Goal: Task Accomplishment & Management: Manage account settings

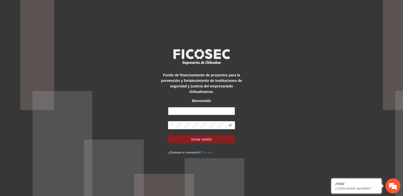
click at [188, 107] on input "text" at bounding box center [201, 111] width 67 height 8
click at [158, 96] on div "Fondo de financiamiento de proyectos para la prevención y fortalecimiento de in…" at bounding box center [201, 98] width 403 height 196
click at [181, 112] on input "text" at bounding box center [201, 111] width 67 height 8
paste input "**********"
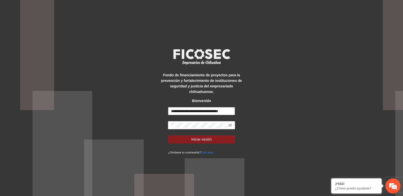
type input "**********"
click at [168, 135] on button "Iniciar sesión" at bounding box center [201, 139] width 67 height 8
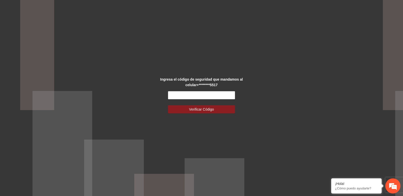
click at [153, 87] on div "Ingresa el código de seguridad que mandamos al celular +********5517 Verificar …" at bounding box center [201, 98] width 403 height 196
click at [182, 94] on input "text" at bounding box center [201, 95] width 67 height 8
type input "******"
click at [168, 105] on button "Verificar Código" at bounding box center [201, 109] width 67 height 8
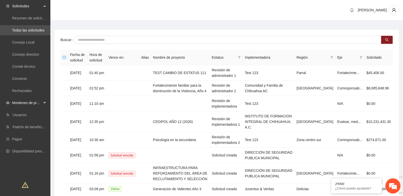
click at [43, 103] on div "Monitoreo de proyectos" at bounding box center [25, 103] width 50 height 10
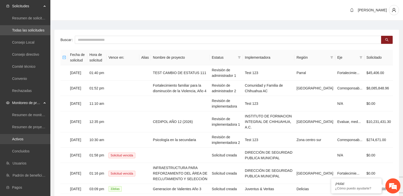
click at [23, 140] on link "Activos" at bounding box center [17, 139] width 11 height 4
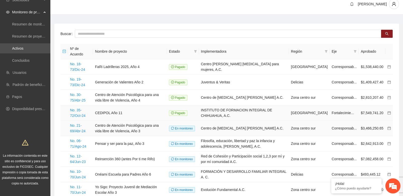
scroll to position [6, 0]
click at [77, 110] on link "No. 35-72/Oct-24" at bounding box center [77, 113] width 15 height 10
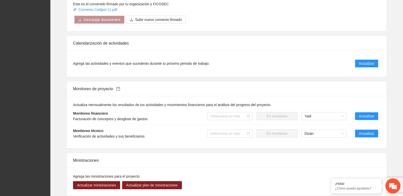
scroll to position [379, 0]
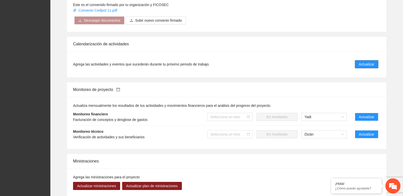
click at [363, 64] on span "Actualizar" at bounding box center [366, 65] width 15 height 6
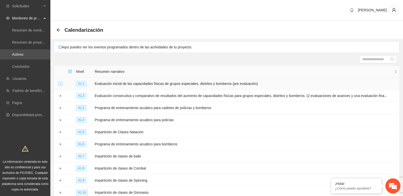
click at [61, 84] on button "Expand row" at bounding box center [60, 84] width 4 height 4
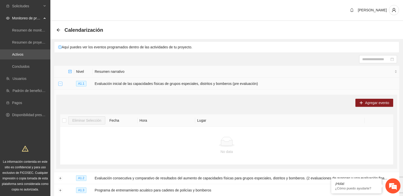
click at [60, 83] on button "Collapse row" at bounding box center [60, 84] width 4 height 4
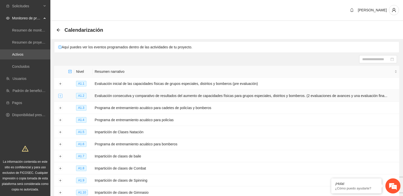
click at [62, 94] on button "Expand row" at bounding box center [60, 96] width 4 height 4
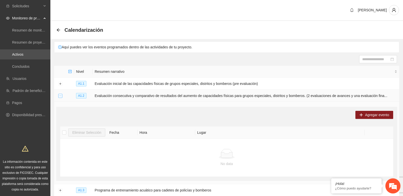
click at [62, 94] on button "Collapse row" at bounding box center [60, 96] width 4 height 4
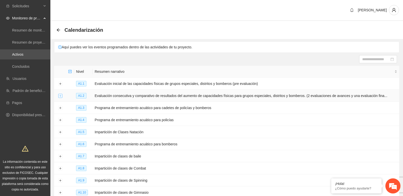
click at [61, 94] on button "Expand row" at bounding box center [60, 96] width 4 height 4
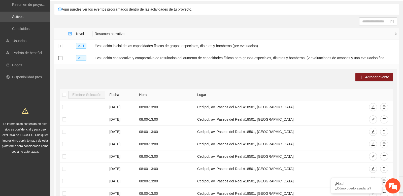
scroll to position [38, 0]
click at [377, 23] on input at bounding box center [375, 21] width 27 height 6
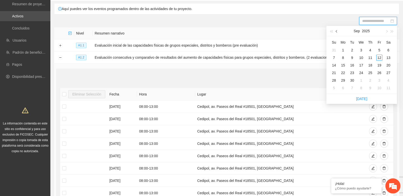
click at [339, 32] on button "button" at bounding box center [337, 31] width 6 height 10
type input "**********"
click at [344, 72] on div "18" at bounding box center [343, 73] width 6 height 6
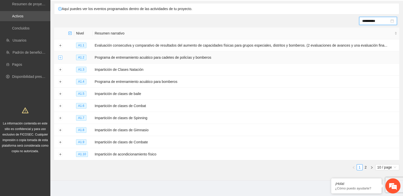
click at [60, 56] on button "Expand row" at bounding box center [60, 58] width 4 height 4
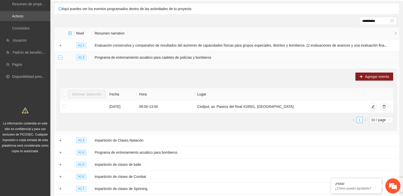
click at [60, 56] on button "Collapse row" at bounding box center [60, 58] width 4 height 4
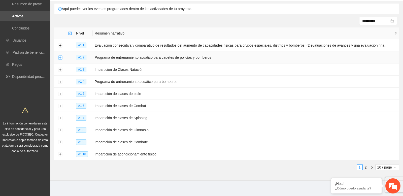
click at [60, 56] on button "Expand row" at bounding box center [60, 58] width 4 height 4
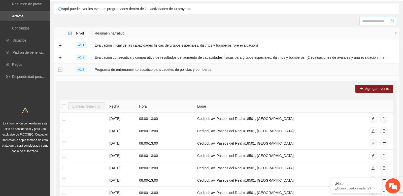
click at [60, 70] on button "Collapse row" at bounding box center [60, 70] width 4 height 4
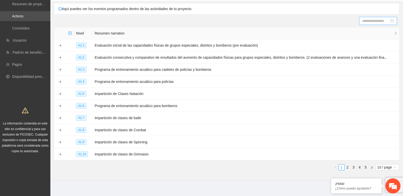
click at [110, 20] on div at bounding box center [226, 21] width 341 height 8
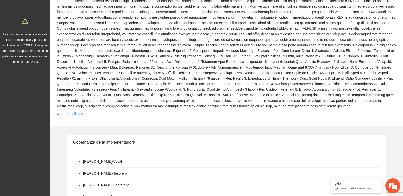
scroll to position [559, 0]
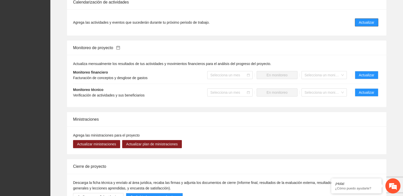
click at [362, 25] on span "Actualizar" at bounding box center [366, 23] width 15 height 6
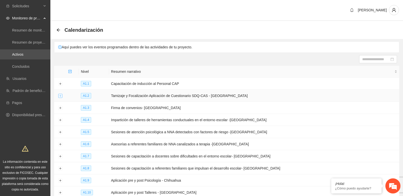
click at [60, 96] on button "Expand row" at bounding box center [60, 96] width 4 height 4
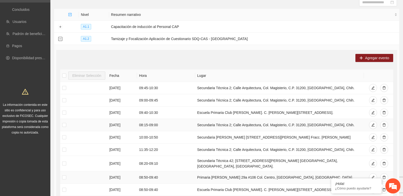
scroll to position [57, 0]
click at [61, 40] on button "Collapse row" at bounding box center [60, 39] width 4 height 4
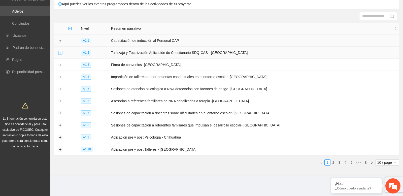
scroll to position [43, 0]
click at [60, 63] on button "Expand row" at bounding box center [60, 65] width 4 height 4
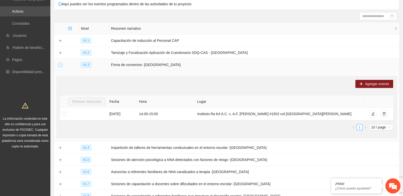
click at [60, 65] on button "Collapse row" at bounding box center [60, 65] width 4 height 4
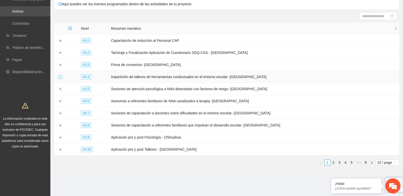
click at [61, 77] on button "Expand row" at bounding box center [60, 77] width 4 height 4
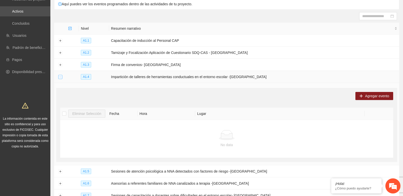
click at [61, 77] on button "Collapse row" at bounding box center [60, 77] width 4 height 4
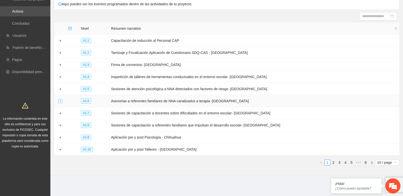
click at [60, 101] on button "Expand row" at bounding box center [60, 101] width 4 height 4
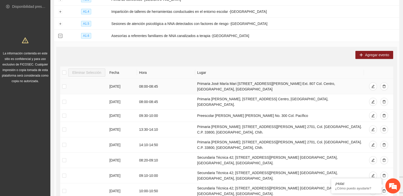
scroll to position [108, 0]
click at [60, 35] on button "Collapse row" at bounding box center [60, 37] width 4 height 4
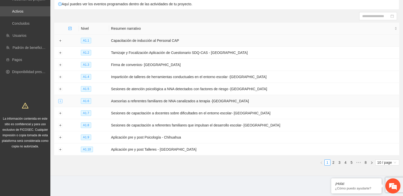
scroll to position [43, 0]
click at [270, 11] on section "Calendarización Aquí puedes ver los eventos programados dentro de las actividad…" at bounding box center [226, 77] width 353 height 198
click at [369, 16] on input at bounding box center [375, 16] width 27 height 6
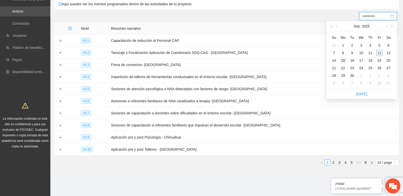
type input "**********"
click at [345, 60] on div "15" at bounding box center [343, 60] width 6 height 6
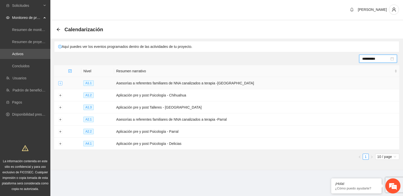
click at [61, 82] on button "Expand row" at bounding box center [60, 83] width 4 height 4
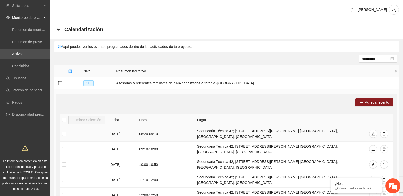
scroll to position [9, 0]
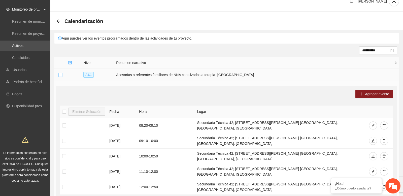
click at [59, 73] on button "Collapse row" at bounding box center [60, 75] width 4 height 4
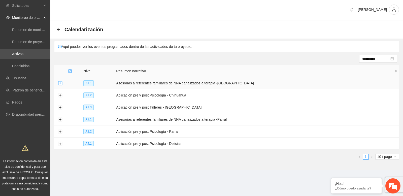
scroll to position [1, 0]
click at [60, 94] on button "Expand row" at bounding box center [60, 96] width 4 height 4
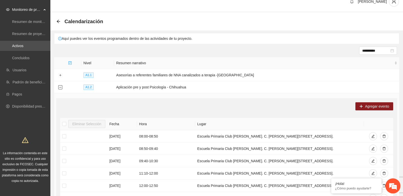
scroll to position [0, 0]
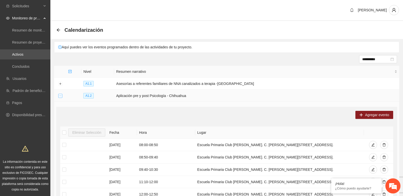
click at [60, 96] on button "Collapse row" at bounding box center [60, 96] width 4 height 4
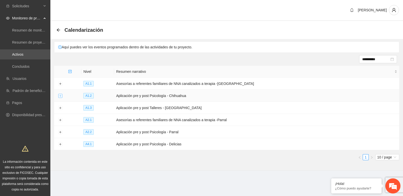
click at [60, 95] on button "Expand row" at bounding box center [60, 96] width 4 height 4
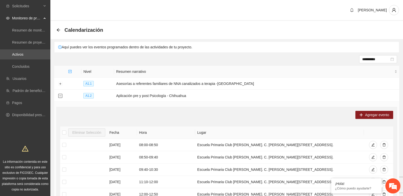
scroll to position [27, 0]
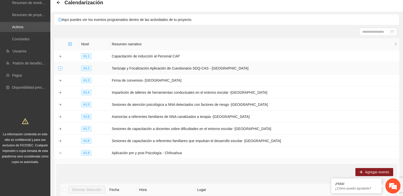
click at [61, 67] on button "Expand row" at bounding box center [60, 69] width 4 height 4
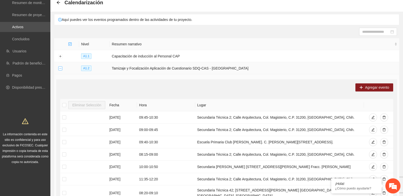
click at [61, 67] on button "Collapse row" at bounding box center [60, 69] width 4 height 4
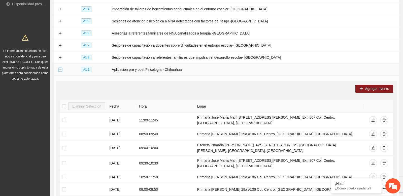
click at [61, 70] on button "Collapse row" at bounding box center [60, 70] width 4 height 4
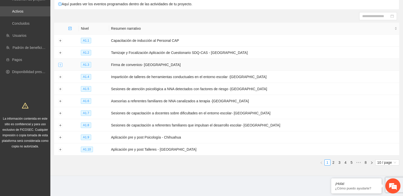
click at [60, 64] on button "Expand row" at bounding box center [60, 65] width 4 height 4
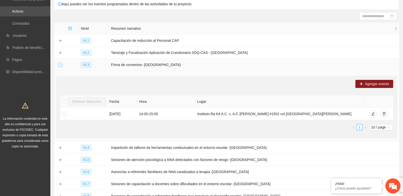
click at [60, 64] on button "Collapse row" at bounding box center [60, 65] width 4 height 4
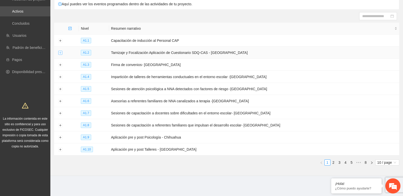
click at [59, 54] on button "Expand row" at bounding box center [60, 53] width 4 height 4
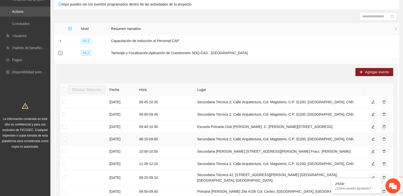
scroll to position [12, 0]
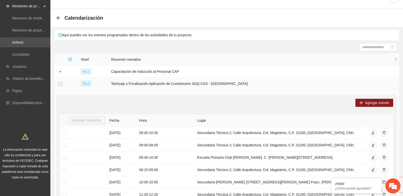
click at [60, 82] on button "Collapse row" at bounding box center [60, 84] width 4 height 4
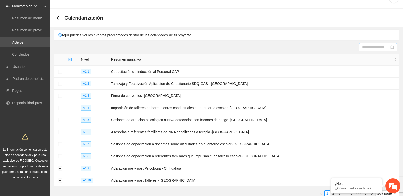
click at [370, 48] on input at bounding box center [375, 47] width 27 height 6
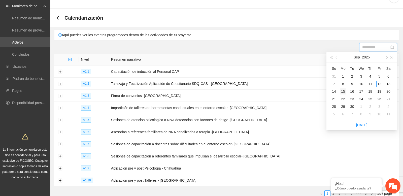
click at [346, 90] on div "15" at bounding box center [343, 91] width 6 height 6
type input "**********"
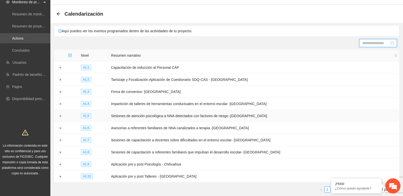
scroll to position [0, 0]
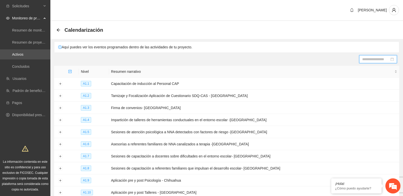
click at [110, 53] on section "Calendarización Aquí puedes ver los eventos programados dentro de las actividad…" at bounding box center [226, 120] width 353 height 198
click at [393, 7] on button "button" at bounding box center [394, 10] width 10 height 10
click at [373, 30] on span "Cerrar sesión" at bounding box center [380, 29] width 32 height 6
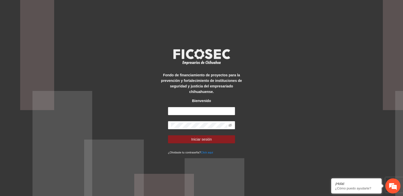
click at [157, 39] on div "Fondo de financiamiento de proyectos para la prevención y fortalecimiento de in…" at bounding box center [201, 98] width 403 height 196
click at [187, 109] on input "text" at bounding box center [201, 111] width 67 height 8
click at [119, 69] on div "Fondo de financiamiento de proyectos para la prevención y fortalecimiento de in…" at bounding box center [201, 98] width 403 height 196
click at [60, 59] on div "Fondo de financiamiento de proyectos para la prevención y fortalecimiento de in…" at bounding box center [201, 98] width 403 height 196
click at [178, 110] on input "text" at bounding box center [201, 111] width 67 height 8
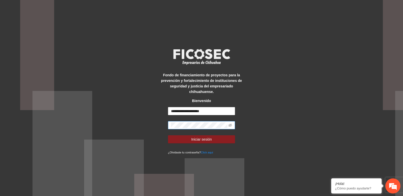
click at [190, 129] on span at bounding box center [201, 125] width 67 height 8
click at [177, 109] on input "**********" at bounding box center [201, 111] width 67 height 8
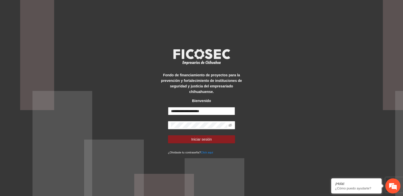
paste input "**********"
click at [168, 135] on button "Iniciar sesión" at bounding box center [201, 139] width 67 height 8
click at [173, 112] on input "**********" at bounding box center [201, 111] width 67 height 8
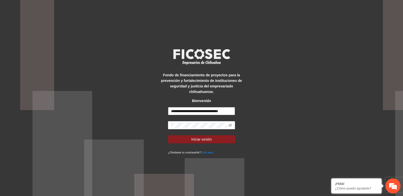
scroll to position [0, 7]
type input "**********"
click at [168, 135] on button "Iniciar sesión" at bounding box center [201, 139] width 67 height 8
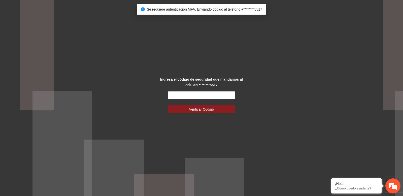
click at [197, 95] on input "text" at bounding box center [201, 95] width 67 height 8
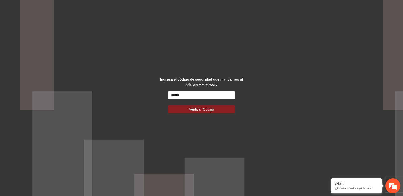
type input "******"
click at [168, 105] on button "Verificar Código" at bounding box center [201, 109] width 67 height 8
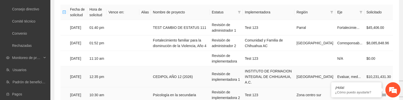
scroll to position [82, 0]
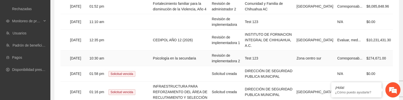
click at [172, 58] on td "Psicología en la secundaria" at bounding box center [180, 57] width 59 height 15
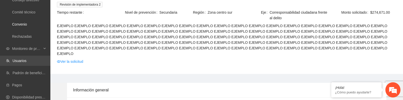
scroll to position [55, 0]
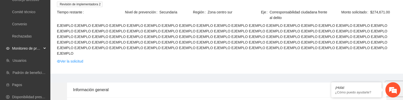
click at [42, 47] on div "Monitoreo de proyectos" at bounding box center [25, 48] width 50 height 10
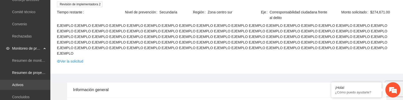
click at [23, 84] on link "Activos" at bounding box center [17, 84] width 11 height 4
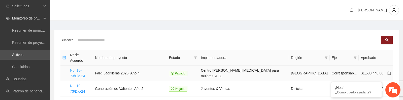
click at [78, 74] on link "No. 18-73/Dic-24" at bounding box center [77, 73] width 15 height 10
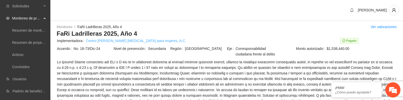
click at [105, 41] on link "Centro Joshua orientación para mujeres, A.C." at bounding box center [136, 41] width 100 height 6
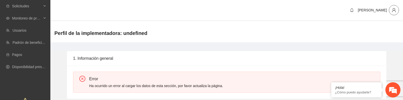
click at [397, 7] on button "button" at bounding box center [394, 10] width 10 height 10
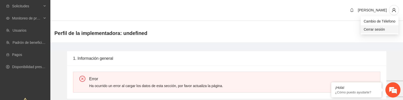
click at [377, 29] on span "Cerrar sesión" at bounding box center [380, 29] width 32 height 6
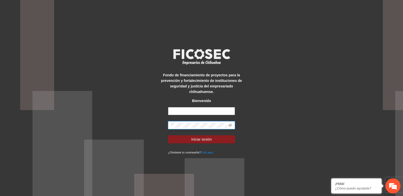
click at [195, 111] on input "text" at bounding box center [201, 111] width 67 height 8
paste input "**********"
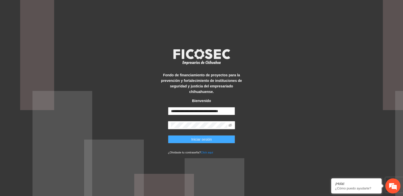
type input "**********"
click at [184, 139] on button "Iniciar sesión" at bounding box center [201, 139] width 67 height 8
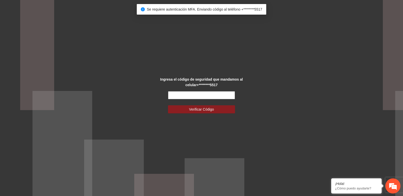
click at [196, 97] on input "text" at bounding box center [201, 95] width 67 height 8
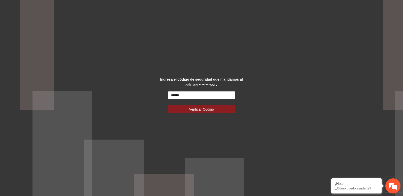
type input "******"
click at [168, 105] on button "Verificar Código" at bounding box center [201, 109] width 67 height 8
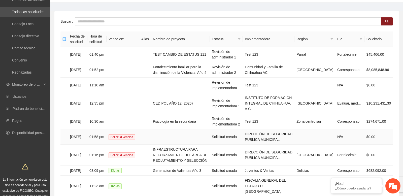
scroll to position [18, 0]
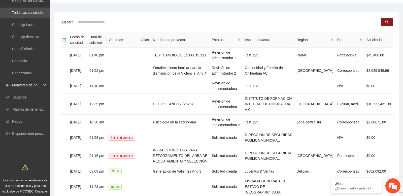
click at [35, 85] on span "Monitoreo de proyectos" at bounding box center [27, 85] width 30 height 10
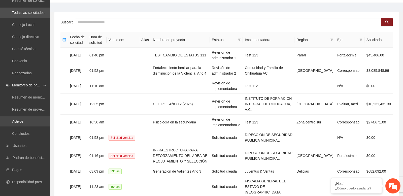
click at [23, 122] on link "Activos" at bounding box center [17, 121] width 11 height 4
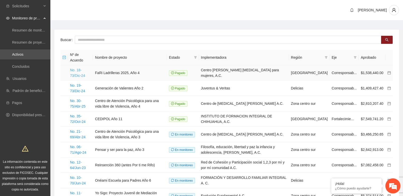
click at [80, 74] on link "No. 18-73/Dic-24" at bounding box center [77, 73] width 15 height 10
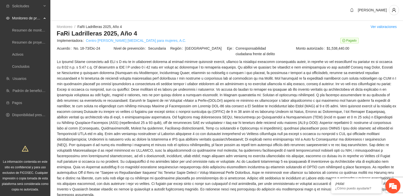
click at [134, 40] on link "Centro [PERSON_NAME] [MEDICAL_DATA] para mujeres, A.C." at bounding box center [136, 41] width 100 height 6
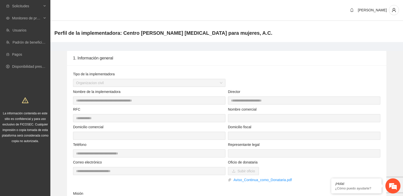
click at [397, 9] on span "user" at bounding box center [394, 10] width 10 height 5
click at [376, 28] on span "Cerrar sesión" at bounding box center [380, 29] width 32 height 6
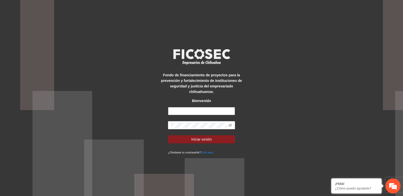
click at [179, 110] on input "text" at bounding box center [201, 111] width 67 height 8
type input "**********"
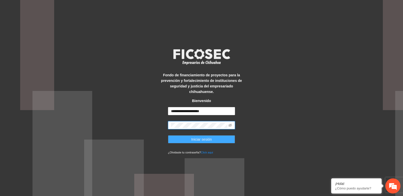
click at [202, 140] on span "Iniciar sesión" at bounding box center [201, 140] width 21 height 6
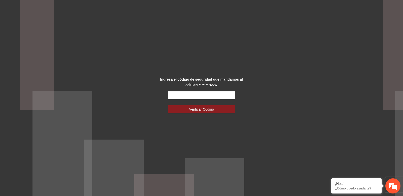
click at [140, 99] on div "Ingresa el código de seguridad que mandamos al celular +********4587 Verificar …" at bounding box center [201, 98] width 403 height 196
click at [193, 93] on input "text" at bounding box center [201, 95] width 67 height 8
paste input "******"
type input "******"
click at [168, 105] on button "Verificar Código" at bounding box center [201, 109] width 67 height 8
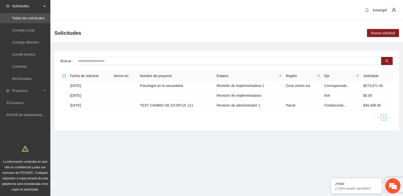
click at [107, 56] on div "Buscar Fecha de solicitud Vence en: Nombre de proyecto Estatus Región Eje Solic…" at bounding box center [226, 91] width 345 height 80
click at [110, 48] on main "Buscar Fecha de solicitud Vence en: Nombre de proyecto Estatus Región Eje Solic…" at bounding box center [226, 89] width 353 height 94
click at [185, 35] on div "Solicitudes Nueva solicitud" at bounding box center [226, 33] width 353 height 18
click at [84, 50] on main "Buscar Fecha de solicitud Vence en: Nombre de proyecto Estatus Región Eje Solic…" at bounding box center [226, 89] width 353 height 94
click at [38, 89] on span "Proyectos" at bounding box center [27, 91] width 30 height 10
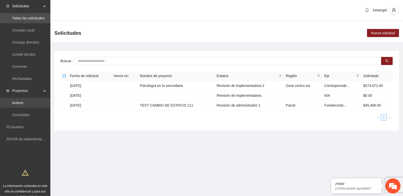
click at [23, 102] on link "Activos" at bounding box center [17, 103] width 11 height 4
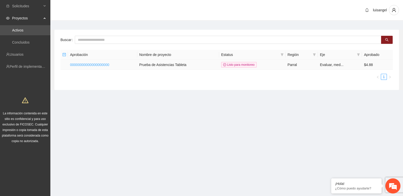
click at [89, 65] on link "00000000000000000000" at bounding box center [89, 65] width 39 height 4
click at [93, 66] on link "00000000000000000000" at bounding box center [89, 65] width 39 height 4
click at [109, 64] on link "00000000000000000000" at bounding box center [89, 65] width 39 height 4
click at [108, 65] on link "00000000000000000000" at bounding box center [89, 65] width 39 height 4
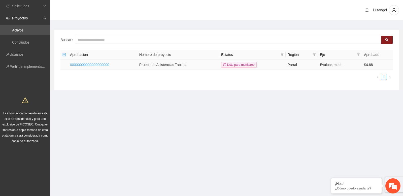
click at [108, 65] on link "00000000000000000000" at bounding box center [89, 65] width 39 height 4
click at [147, 65] on td "Prueba de Asistencias Tableta" at bounding box center [178, 65] width 82 height 10
click at [115, 65] on td "00000000000000000000" at bounding box center [102, 65] width 69 height 10
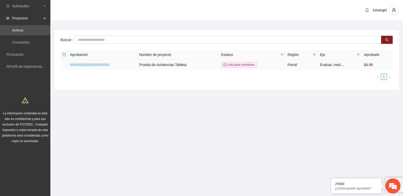
click at [109, 65] on link "00000000000000000000" at bounding box center [89, 65] width 39 height 4
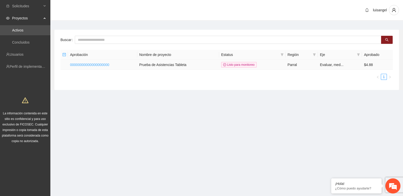
click at [109, 65] on link "00000000000000000000" at bounding box center [89, 65] width 39 height 4
click at [88, 103] on section "[PERSON_NAME] Aprobación Nombre de proyecto Estatus Región Eje Aprobado 0000000…" at bounding box center [226, 54] width 353 height 109
click at [44, 18] on icon at bounding box center [45, 18] width 3 height 0
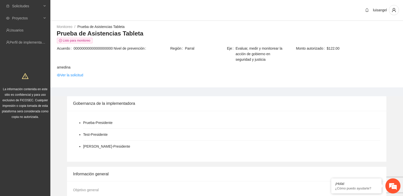
click at [133, 69] on span "amedina" at bounding box center [227, 68] width 340 height 6
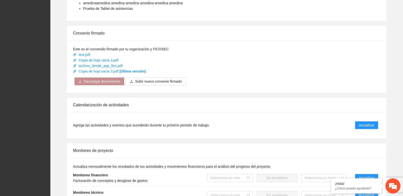
scroll to position [222, 0]
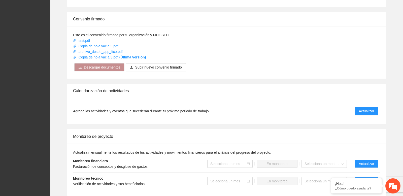
click at [364, 112] on span "Actualizar" at bounding box center [366, 111] width 15 height 6
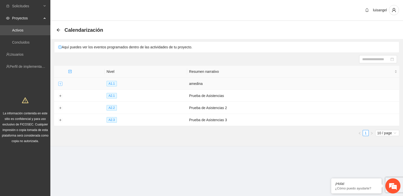
click at [60, 83] on button "Expand row" at bounding box center [60, 84] width 4 height 4
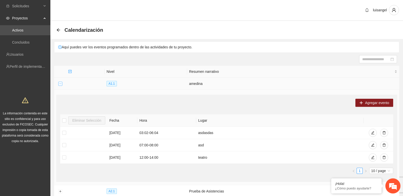
click at [60, 83] on button "Collapse row" at bounding box center [60, 84] width 4 height 4
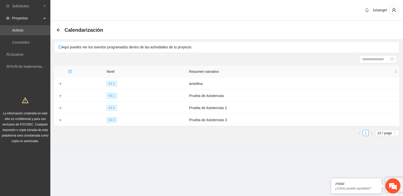
click at [337, 56] on div at bounding box center [226, 59] width 341 height 8
click at [63, 82] on td at bounding box center [60, 84] width 12 height 12
click at [60, 83] on button "Expand row" at bounding box center [60, 84] width 4 height 4
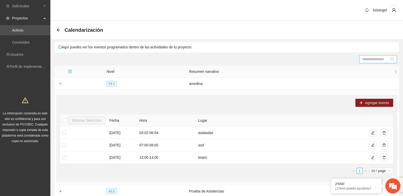
click at [371, 59] on input at bounding box center [375, 59] width 27 height 6
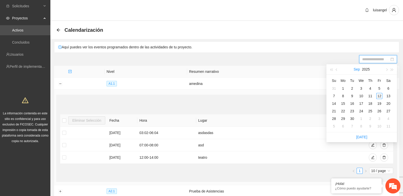
click at [356, 69] on button "Sep" at bounding box center [357, 69] width 6 height 10
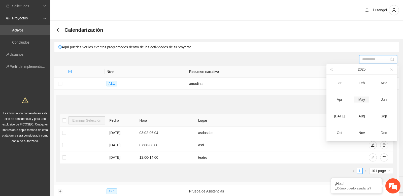
click at [363, 97] on div "May" at bounding box center [361, 100] width 15 height 6
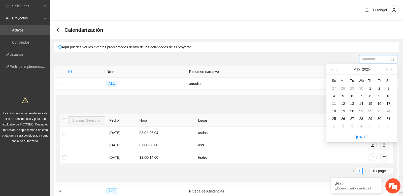
type input "**********"
click at [368, 69] on button "2025" at bounding box center [366, 69] width 8 height 10
click at [380, 100] on div "2024" at bounding box center [384, 100] width 15 height 6
type input "**********"
click at [334, 119] on div "26" at bounding box center [334, 119] width 6 height 6
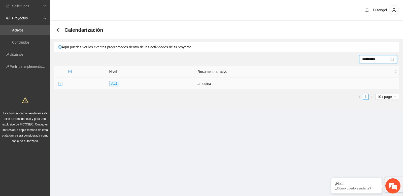
click at [60, 84] on button "Expand row" at bounding box center [60, 84] width 4 height 4
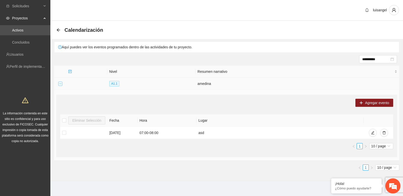
click at [60, 83] on button "Collapse row" at bounding box center [60, 84] width 4 height 4
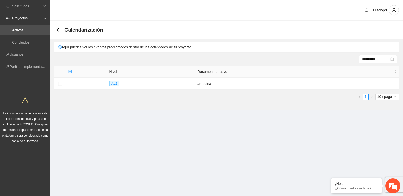
click at [71, 62] on div "**********" at bounding box center [226, 59] width 341 height 8
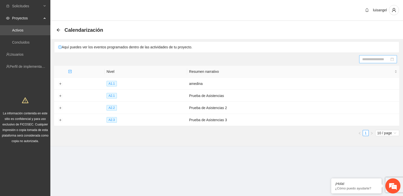
click at [178, 56] on div at bounding box center [226, 59] width 341 height 8
click at [390, 11] on span "user" at bounding box center [394, 10] width 10 height 5
click at [374, 32] on span "Cerrar sesión" at bounding box center [380, 29] width 32 height 6
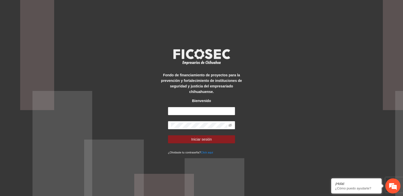
click at [148, 72] on div "Fondo de financiamiento de proyectos para la prevención y fortalecimiento de in…" at bounding box center [201, 98] width 403 height 196
